Goal: Find specific page/section: Find specific page/section

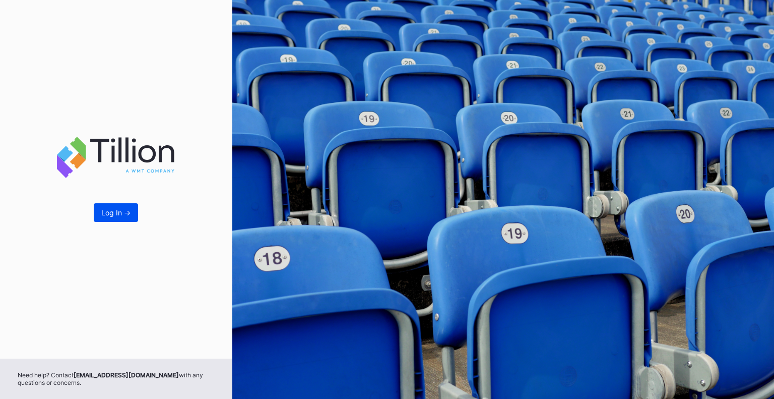
click at [113, 213] on div "Log In ->" at bounding box center [115, 212] width 29 height 9
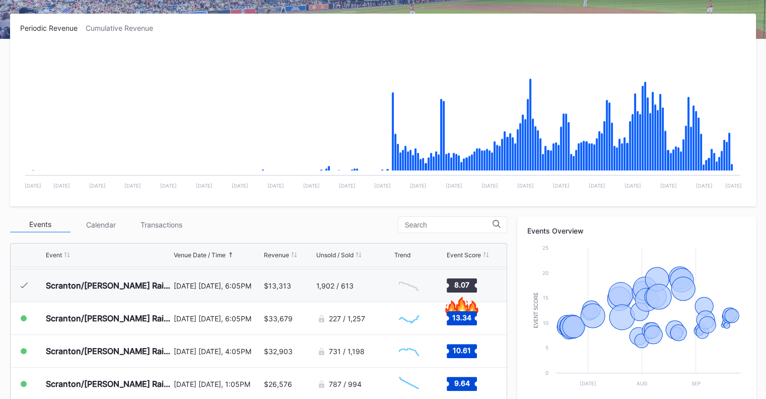
scroll to position [151, 0]
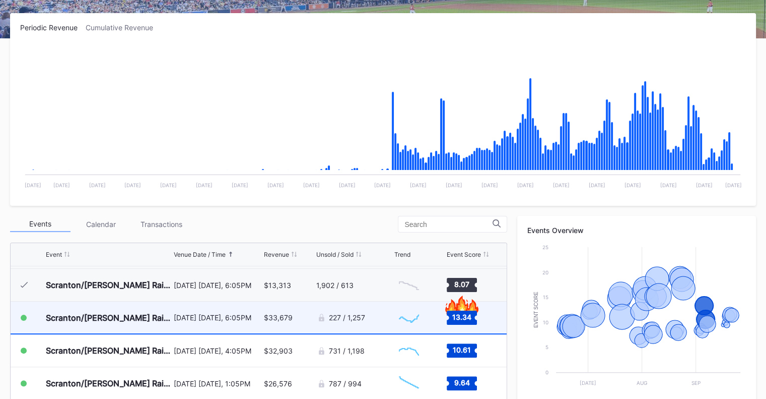
click at [281, 323] on div "$33,679" at bounding box center [289, 317] width 50 height 32
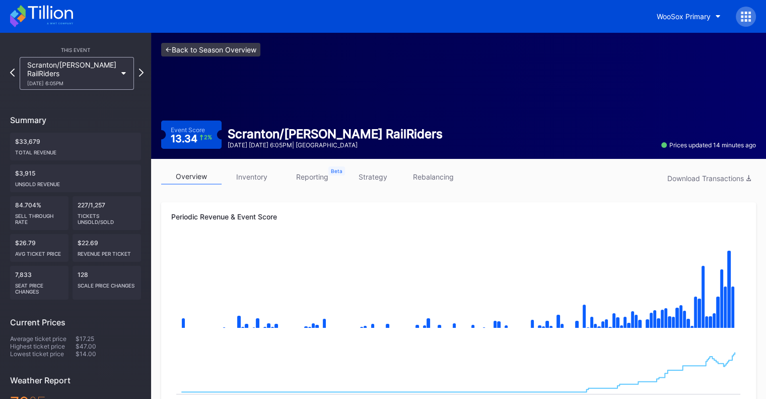
click at [197, 50] on link "<- Back to Season Overview" at bounding box center [210, 50] width 99 height 14
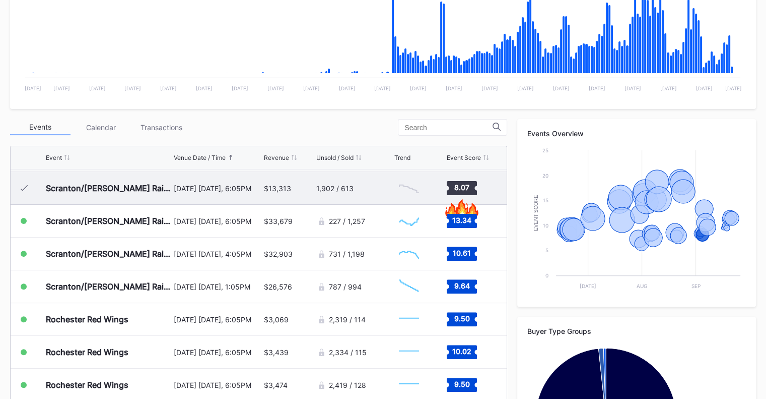
scroll to position [252, 0]
